Goal: Use online tool/utility: Utilize a website feature to perform a specific function

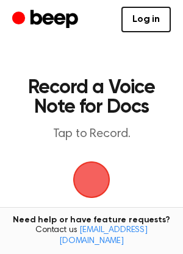
click at [91, 179] on span "button" at bounding box center [91, 180] width 34 height 34
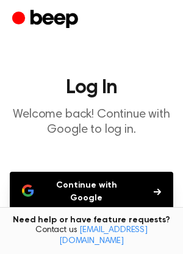
click at [92, 186] on button "Continue with Google" at bounding box center [92, 192] width 164 height 40
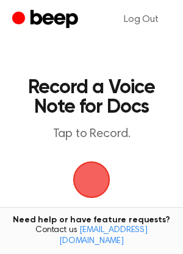
click at [92, 174] on span "button" at bounding box center [91, 180] width 34 height 34
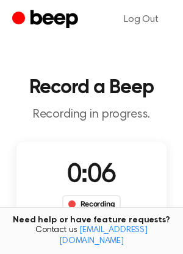
click at [108, 204] on div "Recording" at bounding box center [91, 204] width 59 height 18
click at [138, 190] on div "0:07 Recording Delete Save" at bounding box center [91, 214] width 150 height 115
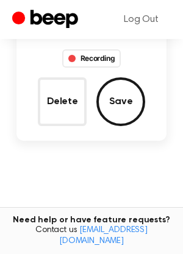
scroll to position [140, 0]
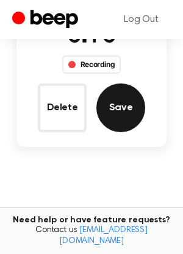
click at [117, 109] on button "Save" at bounding box center [120, 108] width 49 height 49
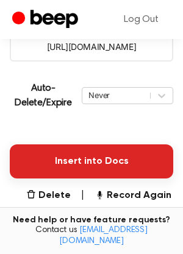
scroll to position [245, 0]
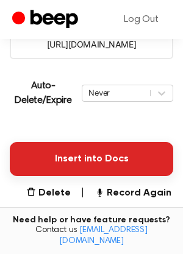
click at [80, 157] on button "Insert into Docs" at bounding box center [92, 159] width 164 height 34
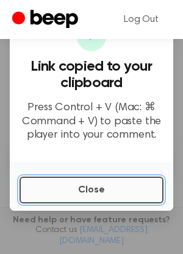
click at [97, 187] on button "Close" at bounding box center [92, 190] width 144 height 27
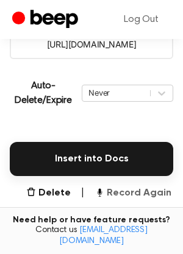
click at [111, 193] on button "Record Again" at bounding box center [133, 193] width 77 height 15
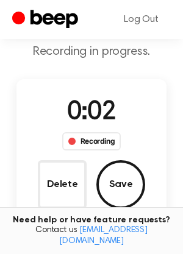
scroll to position [62, 0]
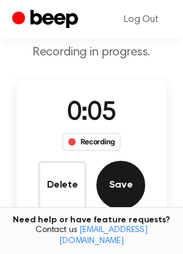
click at [120, 186] on button "Save" at bounding box center [120, 185] width 49 height 49
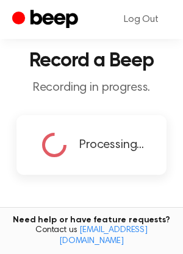
scroll to position [271, 0]
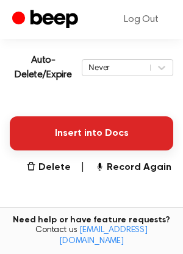
click at [73, 134] on button "Insert into Docs" at bounding box center [92, 134] width 164 height 34
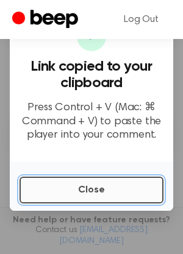
click at [74, 192] on button "Close" at bounding box center [92, 190] width 144 height 27
